Goal: Task Accomplishment & Management: Use online tool/utility

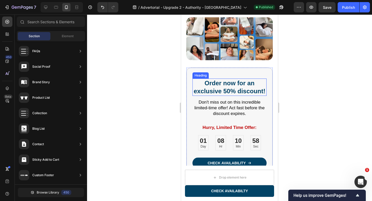
scroll to position [2203, 0]
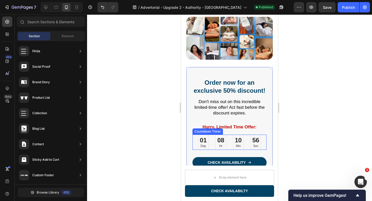
click at [205, 143] on div "01" at bounding box center [203, 140] width 7 height 8
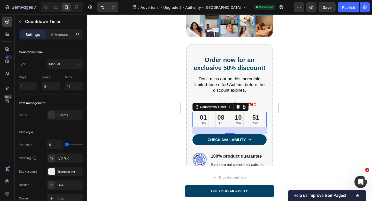
scroll to position [2227, 0]
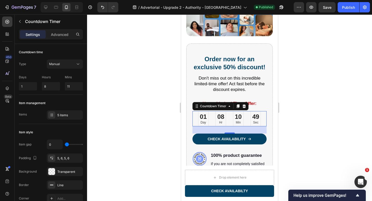
click at [199, 118] on div "01 Day" at bounding box center [203, 118] width 11 height 15
click at [219, 108] on div "Countdown Timer" at bounding box center [213, 106] width 28 height 5
click at [237, 121] on p "Min" at bounding box center [238, 123] width 7 height 4
click at [299, 96] on div at bounding box center [229, 107] width 285 height 186
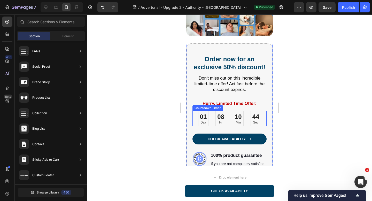
click at [241, 116] on div "10" at bounding box center [238, 117] width 7 height 8
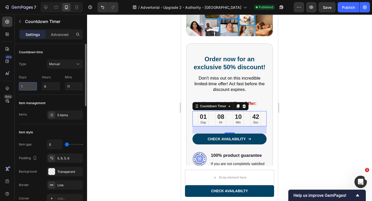
click at [25, 85] on input "1" at bounding box center [28, 86] width 18 height 8
type input "0"
click at [108, 92] on div at bounding box center [229, 107] width 285 height 186
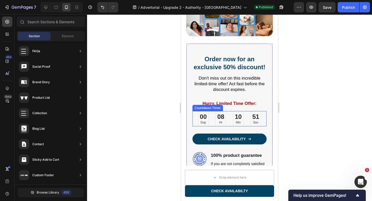
click at [211, 117] on div "00 Day 08 Hr 10 Min 51 Sec" at bounding box center [229, 118] width 63 height 15
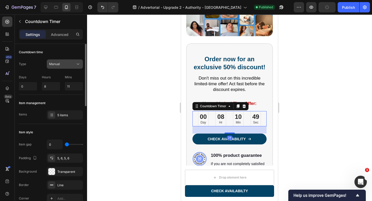
click at [65, 66] on div "Manual" at bounding box center [62, 64] width 26 height 5
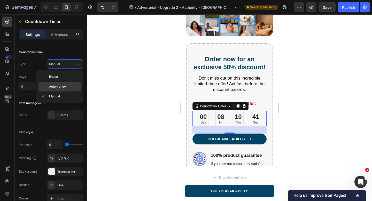
click at [60, 86] on span "Auto-renew" at bounding box center [58, 86] width 18 height 5
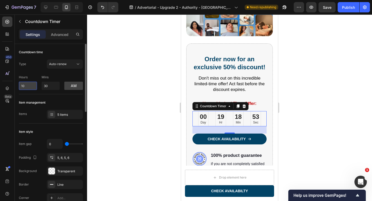
click at [22, 85] on input "10" at bounding box center [28, 86] width 18 height 8
type input "8"
click at [112, 91] on div at bounding box center [229, 107] width 285 height 186
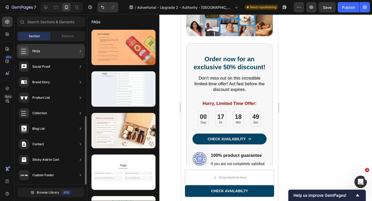
scroll to position [240, 0]
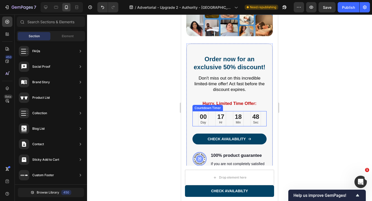
click at [210, 118] on div "00 Day 17 Hr 18 Min 48 Sec" at bounding box center [229, 118] width 63 height 15
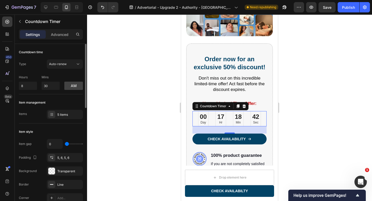
click at [74, 73] on div "Hours 8 Mins 30 am" at bounding box center [51, 81] width 64 height 17
click at [127, 72] on div at bounding box center [229, 107] width 285 height 186
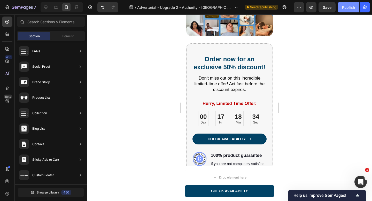
click at [349, 6] on div "Publish" at bounding box center [348, 7] width 13 height 5
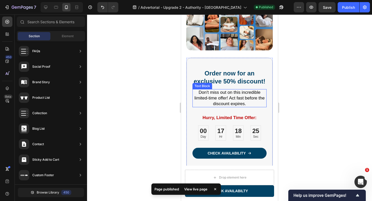
scroll to position [2211, 0]
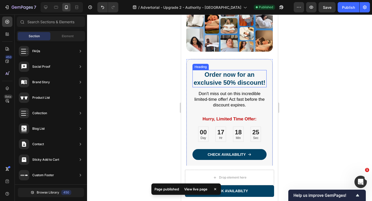
click at [233, 80] on h2 "Order now for an exclusive 50% discount!" at bounding box center [229, 78] width 74 height 17
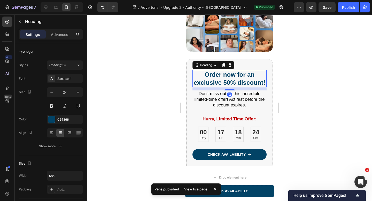
click at [226, 83] on h2 "Order now for an exclusive 50% discount!" at bounding box center [229, 78] width 74 height 17
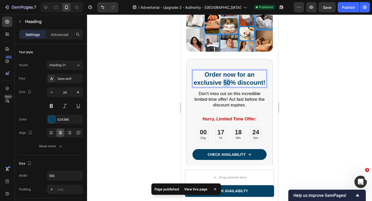
click at [226, 83] on p "Order now for an exclusive 50% discount!" at bounding box center [229, 78] width 73 height 16
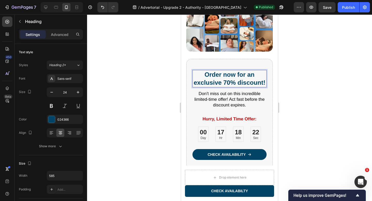
click at [306, 85] on div at bounding box center [229, 107] width 285 height 186
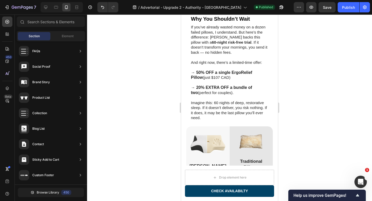
scroll to position [1900, 0]
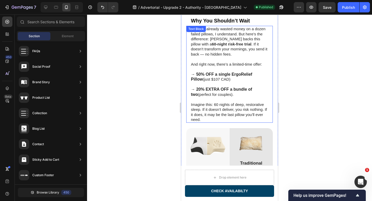
click at [199, 73] on strong "→ 50% OFF a single ErgoRelief Pillow" at bounding box center [221, 77] width 61 height 10
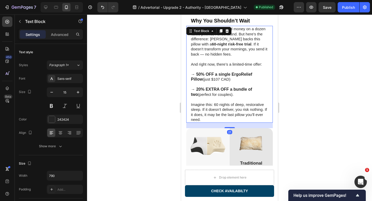
click at [199, 74] on strong "→ 50% OFF a single ErgoRelief Pillow" at bounding box center [221, 77] width 61 height 10
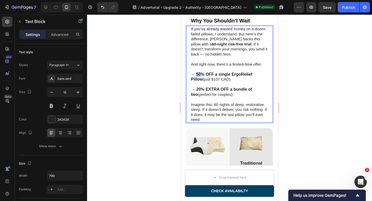
click at [199, 74] on strong "→ 50% OFF a single ErgoRelief Pillow" at bounding box center [221, 77] width 61 height 10
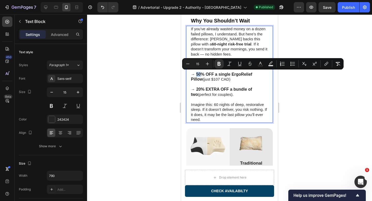
click at [227, 82] on p "Rich Text Editor. Editing area: main" at bounding box center [229, 84] width 77 height 5
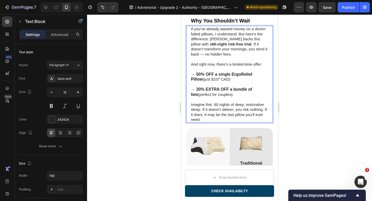
click at [200, 74] on strong "→ 50% OFF a single ErgoRelief Pillow" at bounding box center [221, 77] width 61 height 10
click at [243, 95] on p "→ 20% EXTRA OFF a bundle of two (perfect for couples)." at bounding box center [229, 92] width 77 height 10
click at [201, 90] on strong "→ 20% EXTRA OFF a bundle of two" at bounding box center [221, 92] width 61 height 10
click at [199, 90] on strong "→ 20% EXTRA OFF a bundle of two" at bounding box center [221, 92] width 61 height 10
click at [210, 89] on strong "→ 70% EXTRA OFF a bundle of two" at bounding box center [221, 92] width 61 height 10
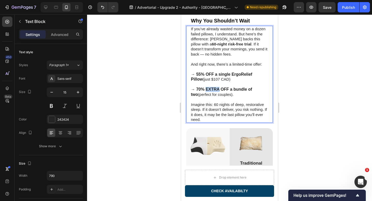
click at [210, 89] on strong "→ 70% EXTRA OFF a bundle of two" at bounding box center [221, 92] width 61 height 10
click at [242, 90] on strong "→ 70% OFF a bundle of two" at bounding box center [218, 89] width 54 height 4
click at [249, 89] on p "→ 70% OFF a bundle of four (perfect for couples)." at bounding box center [229, 92] width 77 height 10
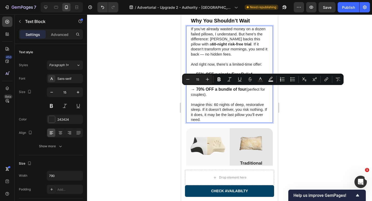
drag, startPoint x: 248, startPoint y: 89, endPoint x: 251, endPoint y: 94, distance: 5.4
click at [251, 94] on p "→ 70% OFF a bundle of four (perfect for couples)." at bounding box center [229, 92] width 77 height 10
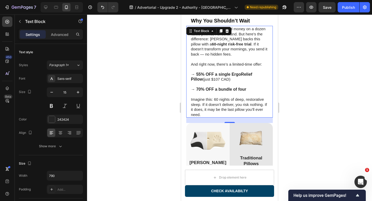
click at [323, 82] on div at bounding box center [229, 107] width 285 height 186
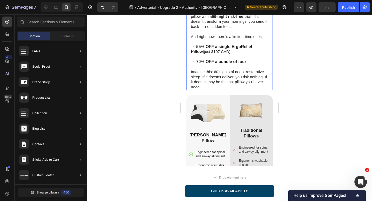
scroll to position [1857, 0]
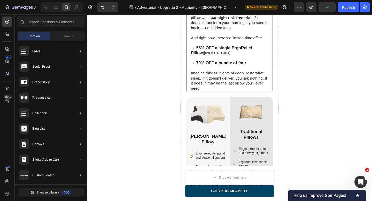
click at [253, 66] on p "→ 70% OFF a bundle of four" at bounding box center [229, 62] width 77 height 5
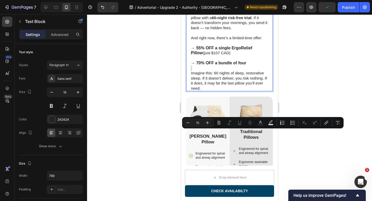
click at [250, 66] on p "→ 70% OFF a bundle of four" at bounding box center [229, 62] width 77 height 5
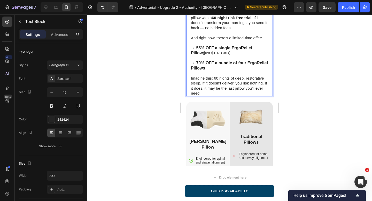
click at [305, 127] on div at bounding box center [229, 107] width 285 height 186
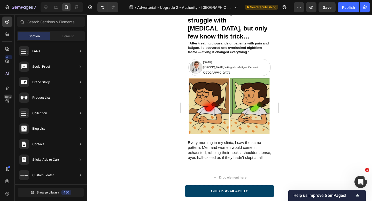
scroll to position [0, 0]
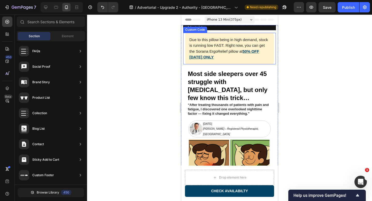
click at [248, 51] on link "50% OFF TODAY ONLY" at bounding box center [224, 54] width 70 height 10
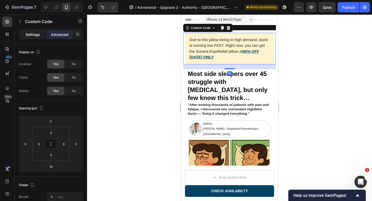
click at [36, 37] on p "Settings" at bounding box center [33, 34] width 14 height 5
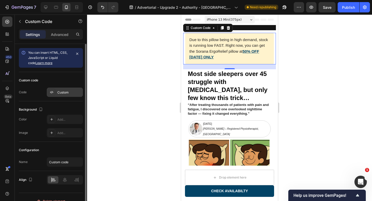
click at [64, 91] on div "Custom" at bounding box center [69, 92] width 24 height 5
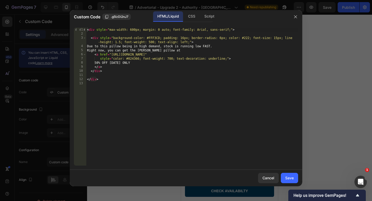
click at [102, 62] on div "< div style = "max-width: 600px; margin: 0 auto; font-family: Arial, sans-serif…" at bounding box center [192, 101] width 212 height 146
type textarea "70% OFF TODAY ONLY"
click at [288, 177] on div "Save" at bounding box center [289, 177] width 9 height 5
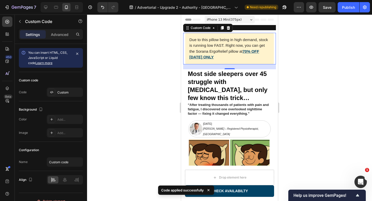
click at [252, 52] on link "70% OFF TODAY ONLY" at bounding box center [224, 54] width 70 height 10
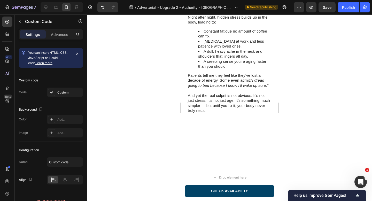
scroll to position [313, 0]
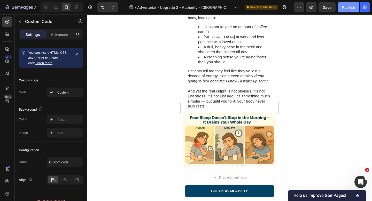
click at [350, 7] on div "Publish" at bounding box center [348, 7] width 13 height 5
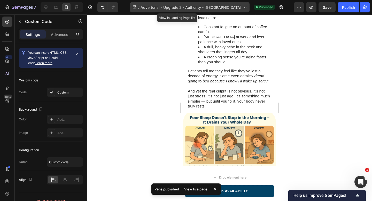
click at [217, 7] on span "Advertorial - Upgrade 2 - Authority - [GEOGRAPHIC_DATA]" at bounding box center [190, 7] width 101 height 5
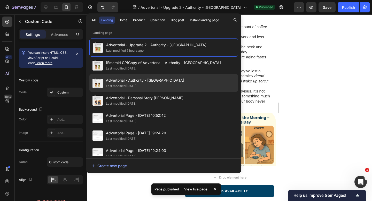
click at [188, 83] on div "Advertorial - Authority - Sorana Last modified 2 days ago" at bounding box center [163, 83] width 149 height 18
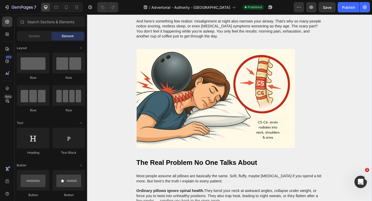
scroll to position [610, 0]
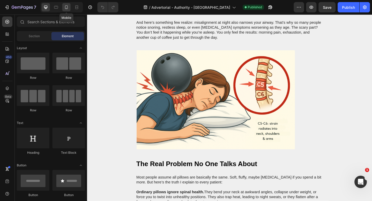
click at [67, 7] on icon at bounding box center [66, 7] width 5 height 5
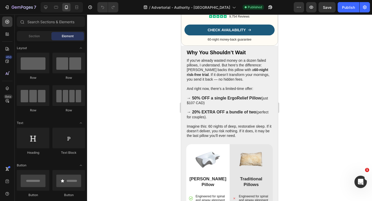
scroll to position [1711, 0]
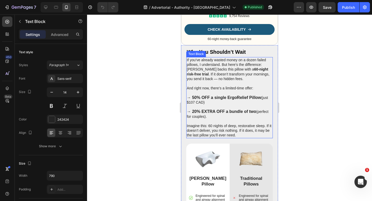
click at [194, 100] on strong "→ 50% OFF a single ErgoRelief Pillow" at bounding box center [224, 97] width 74 height 4
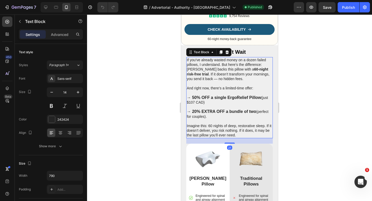
click at [196, 100] on strong "→ 50% OFF a single ErgoRelief Pillow" at bounding box center [224, 97] width 74 height 4
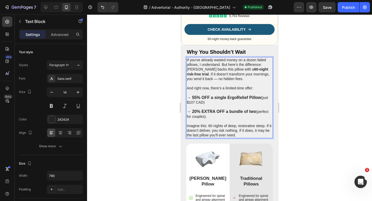
click at [195, 114] on strong "→ 20% EXTRA OFF a bundle of two" at bounding box center [221, 111] width 69 height 4
click at [211, 114] on strong "→ 70% EXTRA OFF a bundle of two" at bounding box center [221, 111] width 69 height 4
click at [237, 114] on strong "→ 70% OFF a bundle of two" at bounding box center [214, 111] width 54 height 4
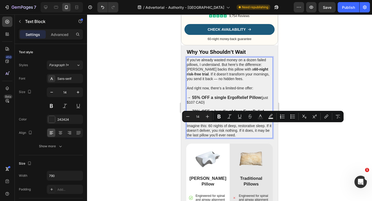
drag, startPoint x: 235, startPoint y: 126, endPoint x: 202, endPoint y: 125, distance: 32.8
click at [202, 118] on p "→ 70% OFF a bundle of four ErgoRelief Pillows (perfect for couples)." at bounding box center [229, 113] width 85 height 9
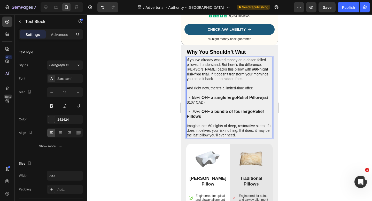
click at [286, 135] on div at bounding box center [229, 107] width 285 height 186
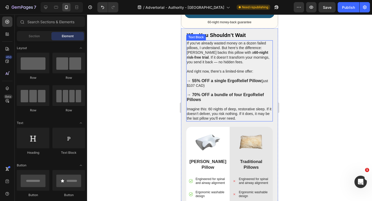
scroll to position [1729, 0]
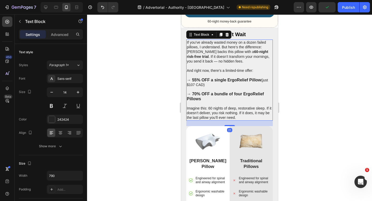
click at [255, 87] on p "→ 55% OFF a single ErgoRelief Pillow (just $107 CAD)" at bounding box center [229, 82] width 85 height 9
click at [311, 122] on div at bounding box center [229, 107] width 285 height 186
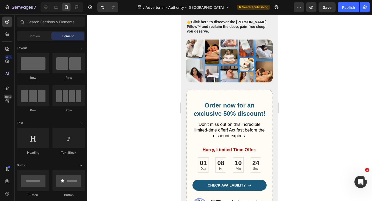
scroll to position [2019, 0]
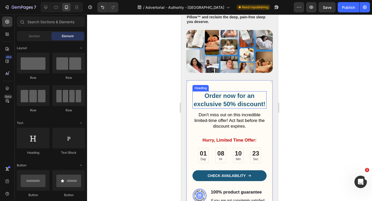
click at [226, 105] on h2 "Order now for an exclusive 50% discount!" at bounding box center [229, 99] width 74 height 17
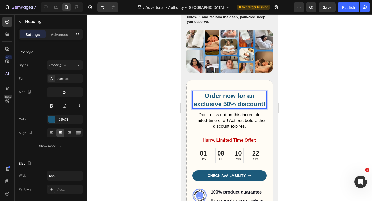
click at [227, 105] on h2 "Order now for an exclusive 50% discount!" at bounding box center [229, 99] width 74 height 17
click at [297, 117] on div at bounding box center [229, 107] width 285 height 186
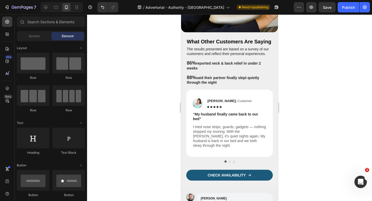
scroll to position [1108, 0]
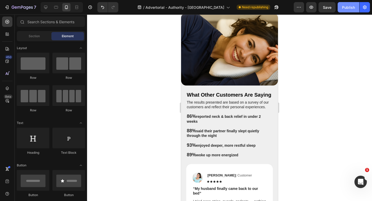
click at [343, 7] on div "Publish" at bounding box center [348, 7] width 13 height 5
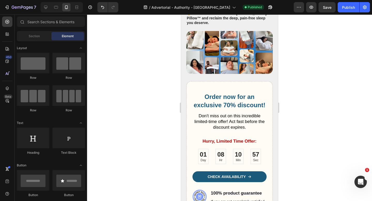
scroll to position [2020, 0]
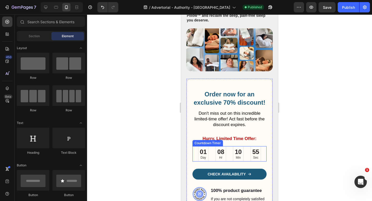
click at [208, 153] on div "01 Day" at bounding box center [203, 153] width 11 height 15
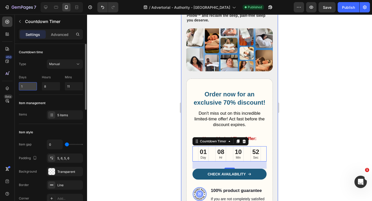
click at [25, 85] on input "1" at bounding box center [28, 86] width 18 height 8
type input "0"
click at [106, 84] on div at bounding box center [229, 107] width 285 height 186
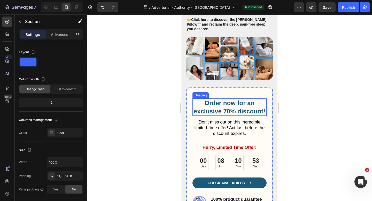
scroll to position [2008, 0]
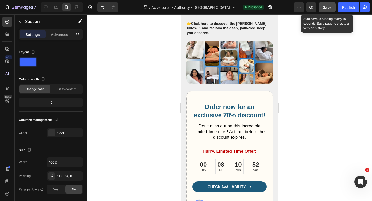
click at [331, 6] on span "Save" at bounding box center [327, 7] width 9 height 4
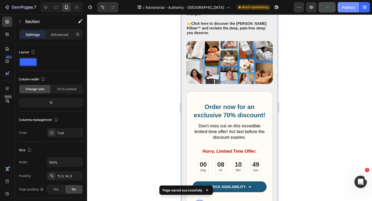
click at [348, 10] on div "Publish" at bounding box center [348, 7] width 13 height 5
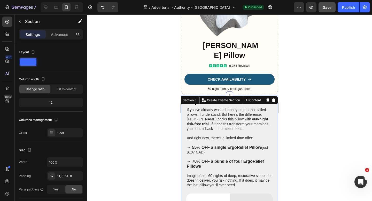
scroll to position [1660, 0]
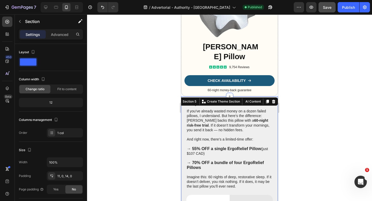
click at [311, 74] on div at bounding box center [229, 107] width 285 height 186
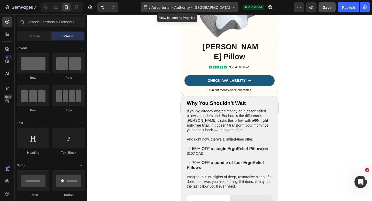
click at [187, 5] on span "Advertorial - Authority - [GEOGRAPHIC_DATA]" at bounding box center [190, 7] width 79 height 5
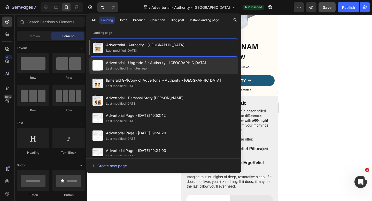
click at [175, 62] on span "Advertorial - Upgrade 2 - Authority - [GEOGRAPHIC_DATA]" at bounding box center [156, 63] width 100 height 6
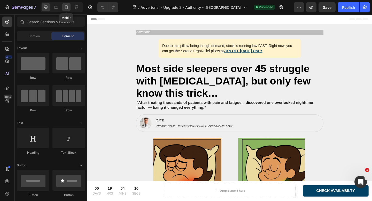
click at [68, 7] on icon at bounding box center [66, 7] width 5 height 5
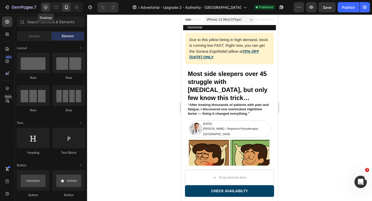
click at [49, 9] on div at bounding box center [46, 7] width 8 height 8
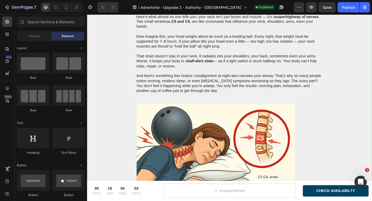
scroll to position [555, 0]
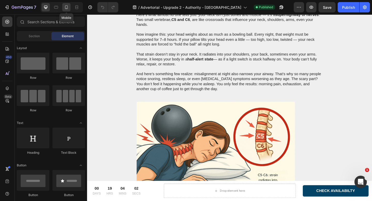
click at [64, 10] on div at bounding box center [66, 7] width 8 height 8
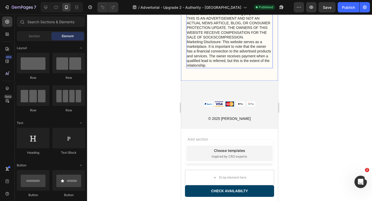
scroll to position [2316, 0]
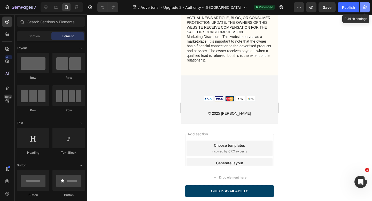
click at [365, 7] on icon "button" at bounding box center [364, 7] width 1 height 1
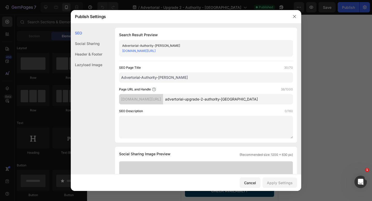
click at [83, 54] on div "Header & Footer" at bounding box center [86, 54] width 31 height 11
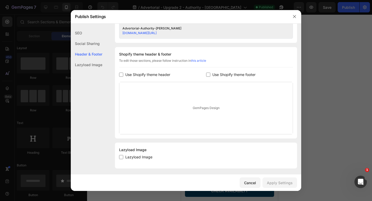
scroll to position [226, 0]
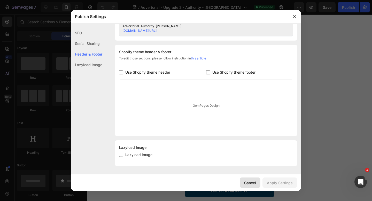
click at [249, 187] on button "Cancel" at bounding box center [250, 182] width 21 height 10
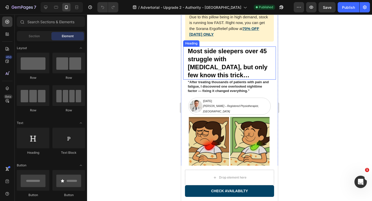
scroll to position [0, 0]
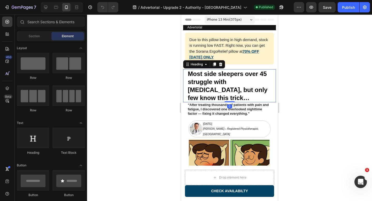
click at [238, 81] on h2 "Most side sleepers over 45 struggle with [MEDICAL_DATA], but only few know this…" at bounding box center [229, 85] width 84 height 33
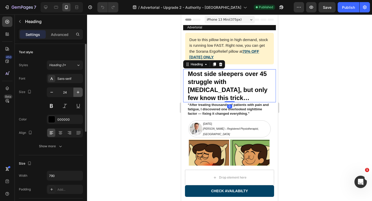
click at [76, 93] on icon "button" at bounding box center [77, 92] width 5 height 5
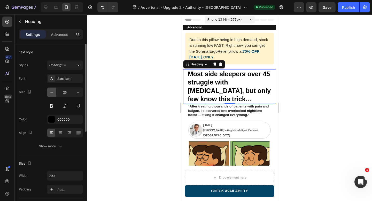
click at [53, 93] on icon "button" at bounding box center [51, 92] width 5 height 5
type input "24"
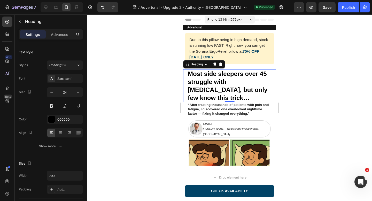
click at [148, 81] on div at bounding box center [229, 107] width 285 height 186
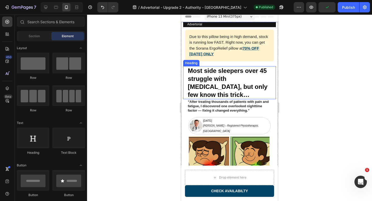
scroll to position [5, 0]
